Goal: Feedback & Contribution: Submit feedback/report problem

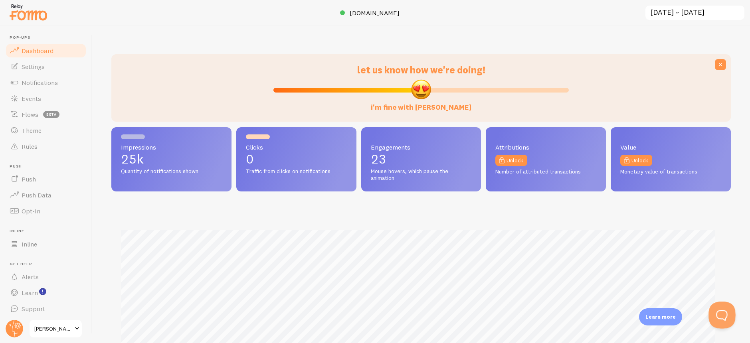
click at [727, 315] on button "Open Beacon popover" at bounding box center [721, 314] width 24 height 24
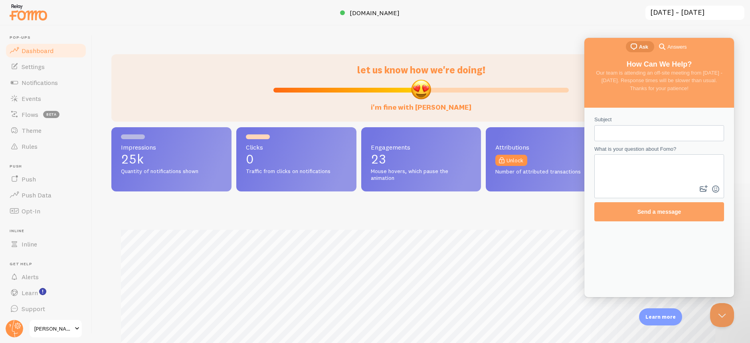
click at [638, 137] on input "Subject" at bounding box center [659, 133] width 117 height 14
type input "Issues with notifications"
click at [641, 171] on textarea "What is your question about Fomo?" at bounding box center [659, 169] width 128 height 28
click at [702, 190] on button "image-plus" at bounding box center [704, 189] width 12 height 13
click at [649, 163] on textarea "Hello, we got this message," at bounding box center [659, 169] width 128 height 28
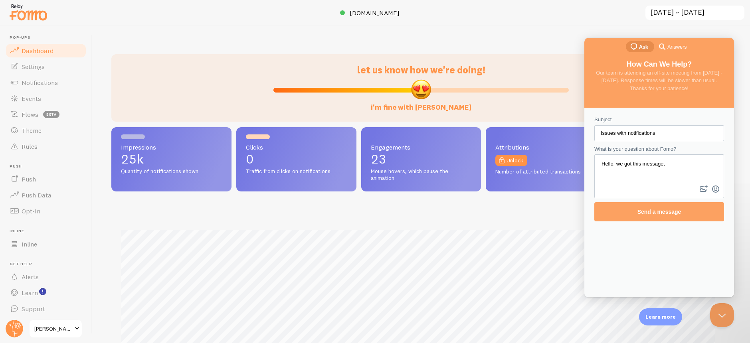
click at [642, 165] on textarea "Hello, we got this message," at bounding box center [659, 169] width 128 height 28
click at [677, 164] on textarea "Hello, we got this error message," at bounding box center [659, 169] width 128 height 28
click at [712, 164] on textarea "Hello, we got this error message in the console. Can you help us?" at bounding box center [659, 169] width 128 height 28
click at [701, 170] on textarea "Hello, we got this error message in the console. Can you help us?" at bounding box center [659, 169] width 128 height 28
click at [717, 162] on textarea "Hello, we got this error message in the console. Can you help us?" at bounding box center [659, 169] width 128 height 28
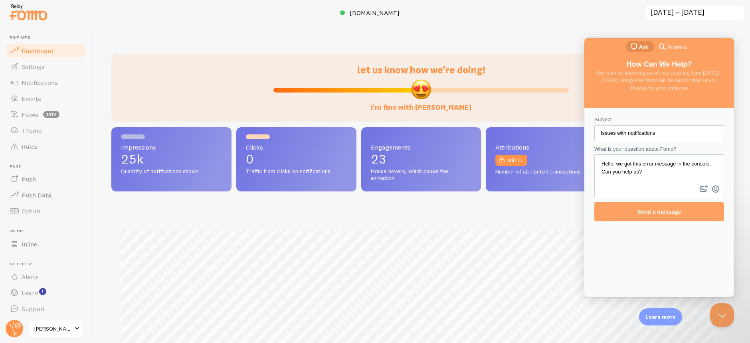
paste textarea "I also went to check their help articles, and I found a step-by-step troublesho…"
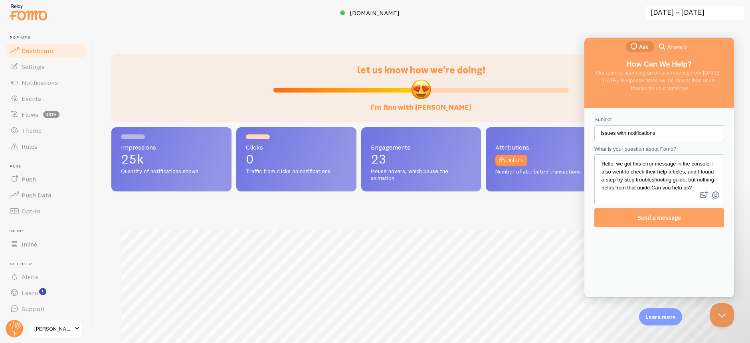
scroll to position [1, 0]
click at [603, 170] on textarea "Hello, we got this error message in the console. I also went to check their hel…" at bounding box center [659, 172] width 128 height 34
click at [647, 170] on textarea "Hello, we got this error message in the console. We went to check their help ar…" at bounding box center [659, 172] width 128 height 34
click at [695, 168] on textarea "Hello, we got this error message in the console. We went to check your help art…" at bounding box center [659, 172] width 128 height 34
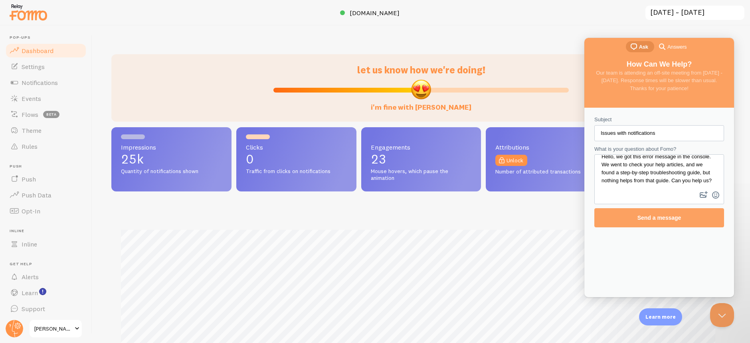
scroll to position [15, 0]
type textarea "Hello, we got this error message in the console. We went to check your help art…"
click at [706, 196] on button "image-plus" at bounding box center [704, 195] width 12 height 13
type input "C:\fakepath\image.png"
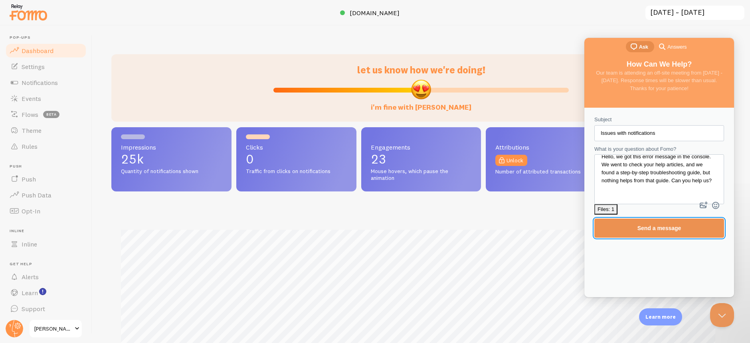
click at [648, 225] on span "Send a message" at bounding box center [660, 228] width 44 height 6
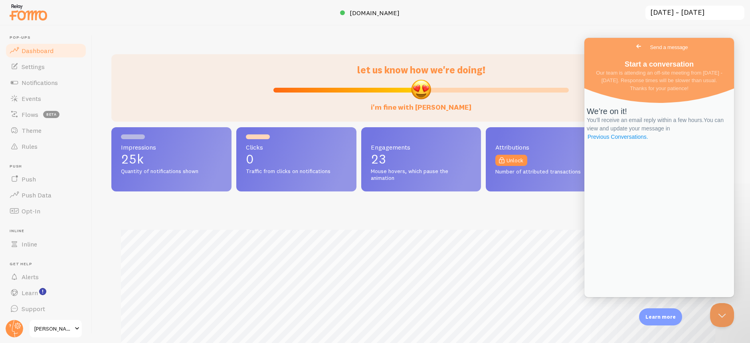
click at [649, 141] on link "Previous Conversations ." at bounding box center [618, 137] width 62 height 8
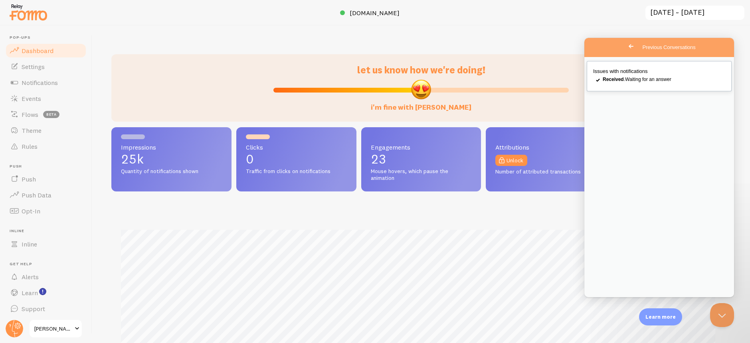
click at [640, 74] on span "Issues with notifications" at bounding box center [620, 71] width 55 height 6
click at [601, 301] on button "Close" at bounding box center [593, 306] width 14 height 10
click at [626, 46] on span "Go back" at bounding box center [631, 47] width 10 height 10
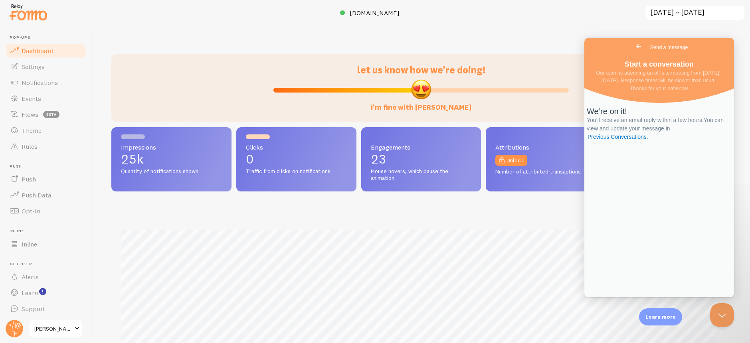
click at [634, 47] on span "Go back" at bounding box center [639, 47] width 10 height 10
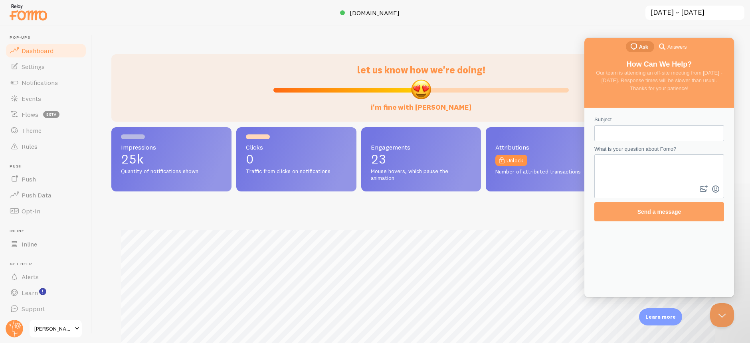
click at [677, 48] on span "Answers" at bounding box center [676, 47] width 19 height 8
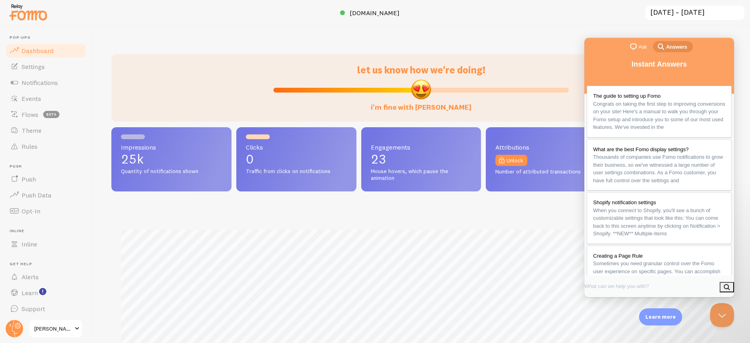
click at [639, 47] on span "Ask" at bounding box center [643, 47] width 8 height 8
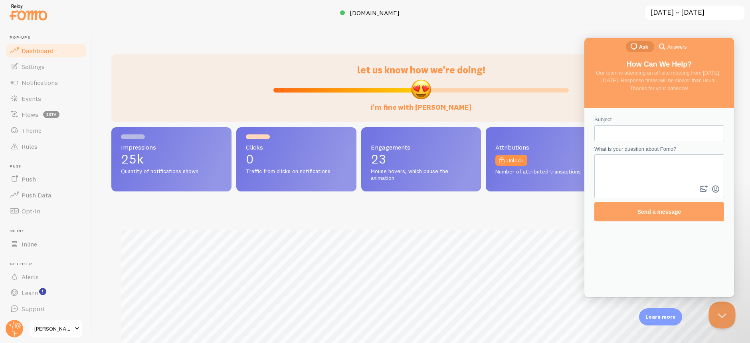
click at [719, 313] on button "Close Beacon popover" at bounding box center [721, 314] width 24 height 24
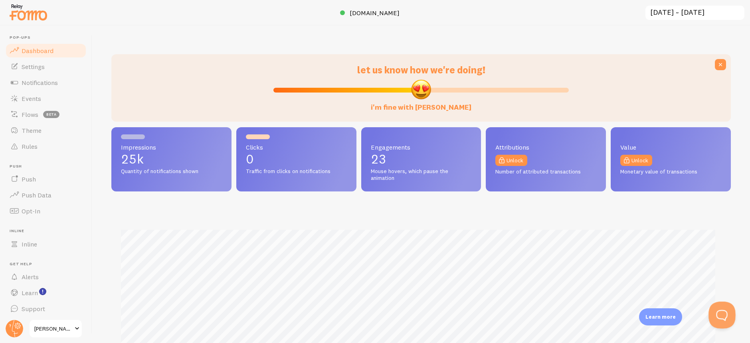
click at [720, 313] on button "Open Beacon popover" at bounding box center [721, 314] width 24 height 24
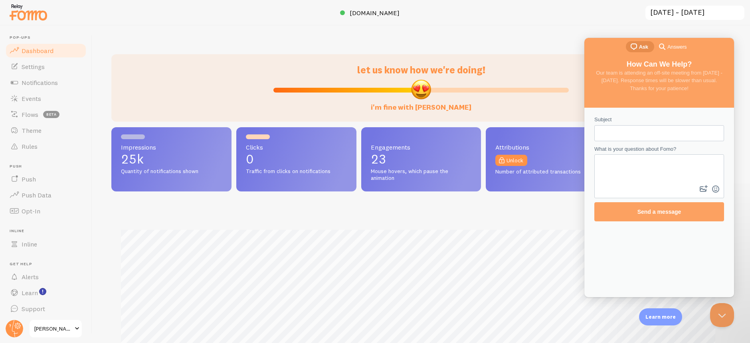
click at [679, 46] on span "Answers" at bounding box center [676, 47] width 19 height 8
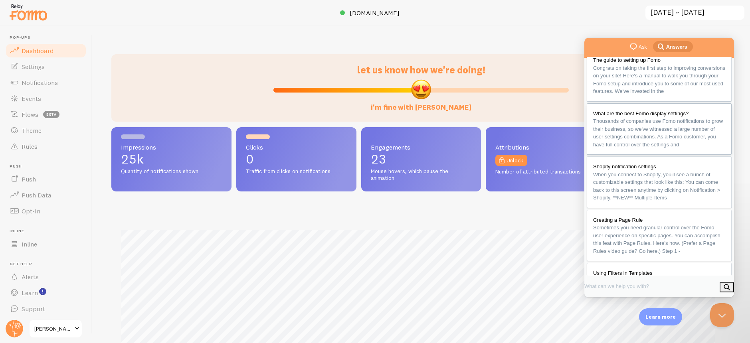
scroll to position [0, 0]
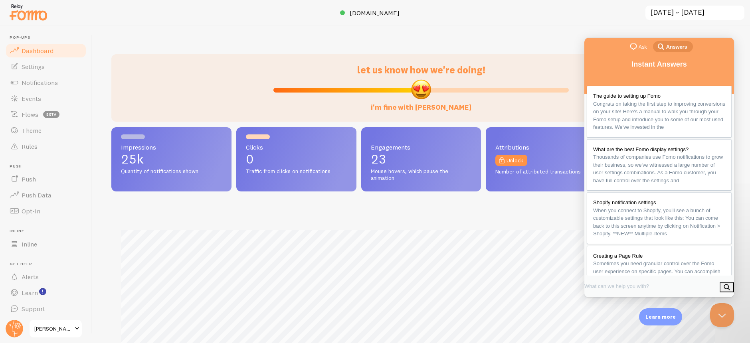
click at [639, 44] on span "Ask" at bounding box center [643, 47] width 8 height 8
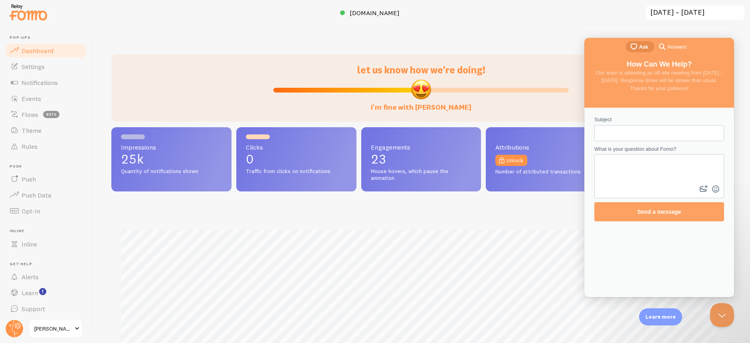
click at [687, 258] on div "Subject What is your question about Fomo? image-plus emoji cross-large Send a m…" at bounding box center [659, 203] width 150 height 190
click at [717, 308] on button "Close Beacon popover" at bounding box center [721, 314] width 24 height 24
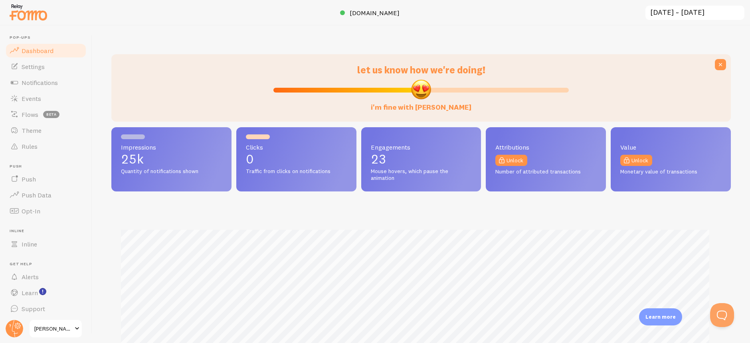
scroll to position [210, 614]
click at [725, 311] on button "Open Beacon popover" at bounding box center [721, 314] width 24 height 24
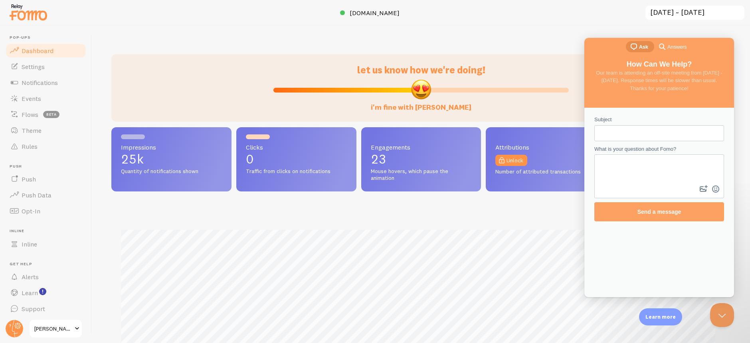
scroll to position [0, 0]
click at [619, 46] on span "Go back" at bounding box center [624, 47] width 10 height 10
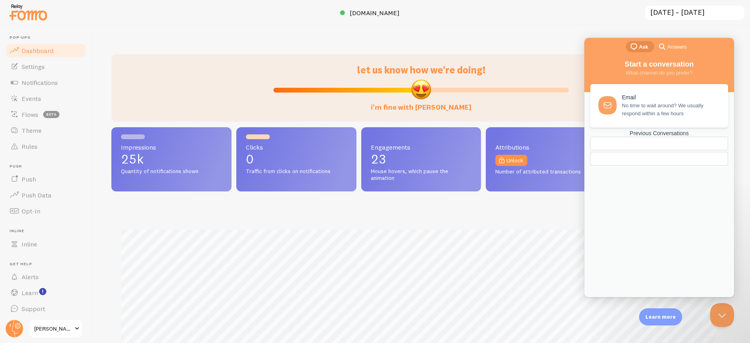
click at [660, 137] on div "Previous Conversations" at bounding box center [659, 133] width 138 height 7
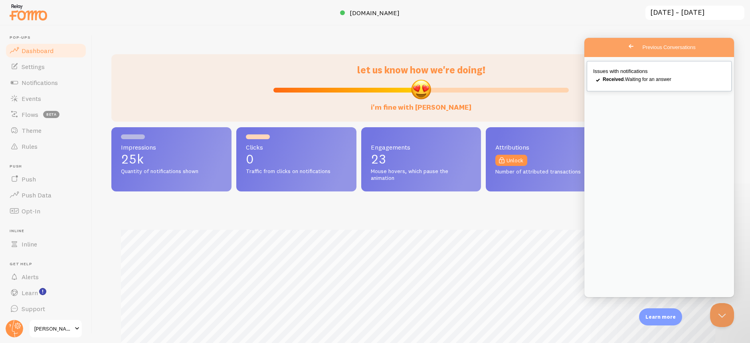
click at [637, 76] on link "Issues with notifications checkmark Received . Waiting for an answer" at bounding box center [659, 76] width 145 height 30
click at [601, 301] on button "Close" at bounding box center [593, 306] width 14 height 10
click at [284, 10] on div at bounding box center [375, 13] width 750 height 26
click at [726, 317] on button "Close Beacon popover" at bounding box center [721, 314] width 24 height 24
